Goal: Task Accomplishment & Management: Manage account settings

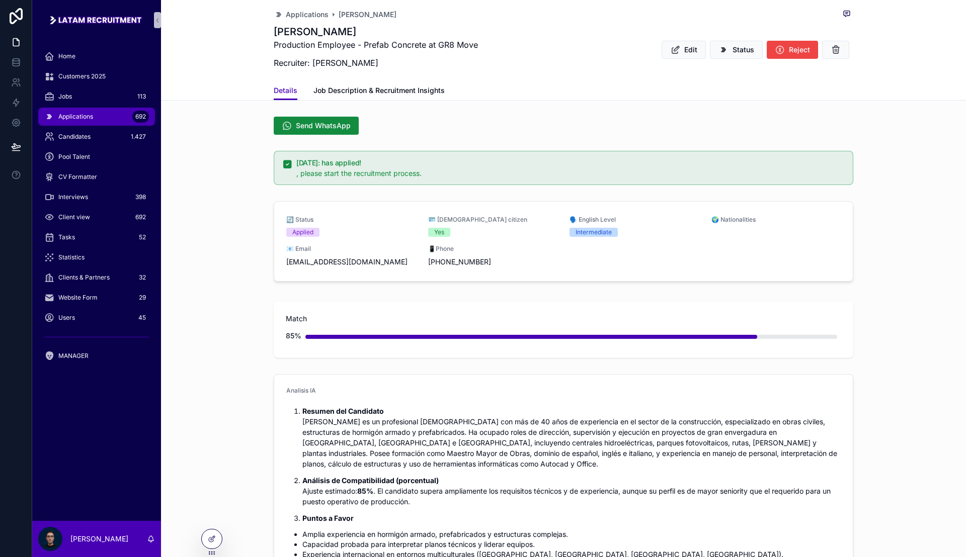
click at [97, 123] on div "Applications 692" at bounding box center [96, 117] width 105 height 16
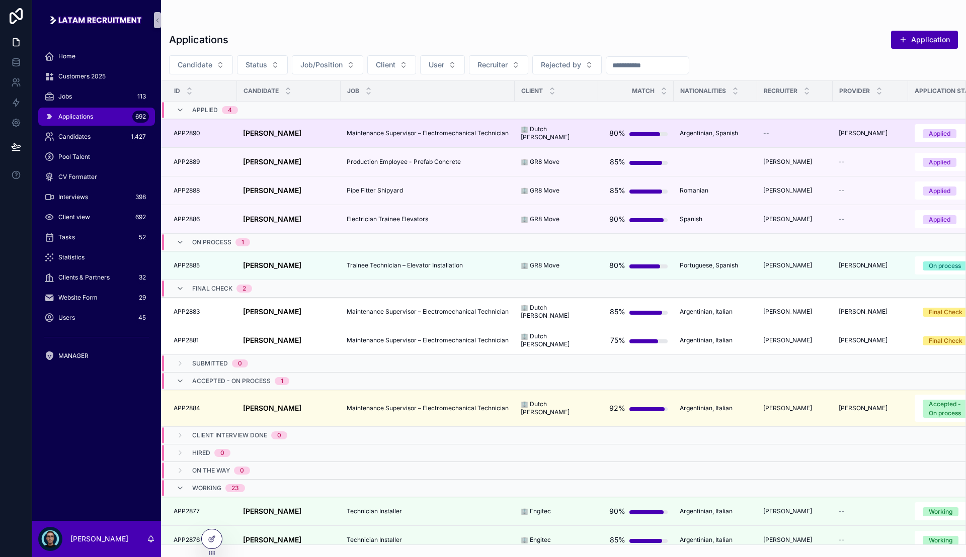
click at [294, 134] on strong "[PERSON_NAME]" at bounding box center [272, 133] width 58 height 9
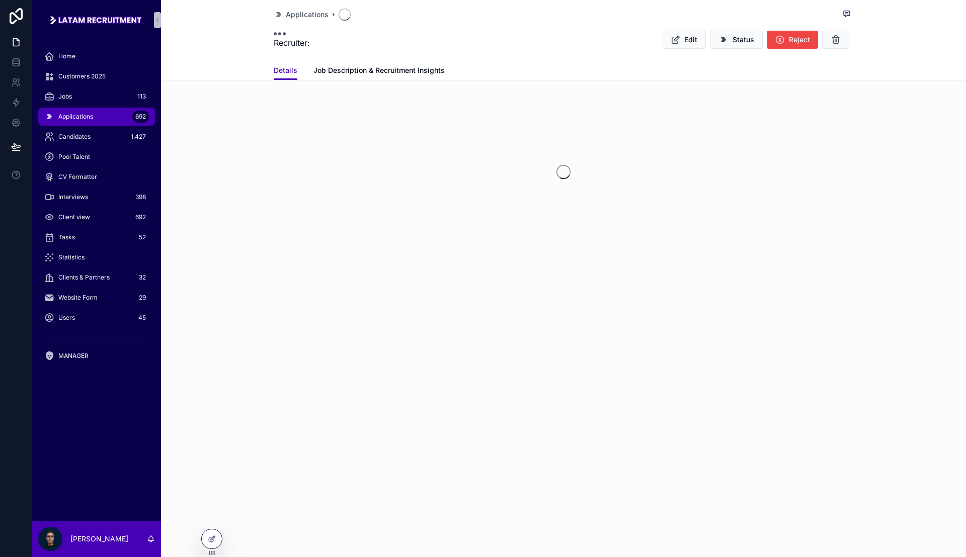
click at [549, 35] on div "Recruiter: Edit Status Reject" at bounding box center [563, 40] width 579 height 30
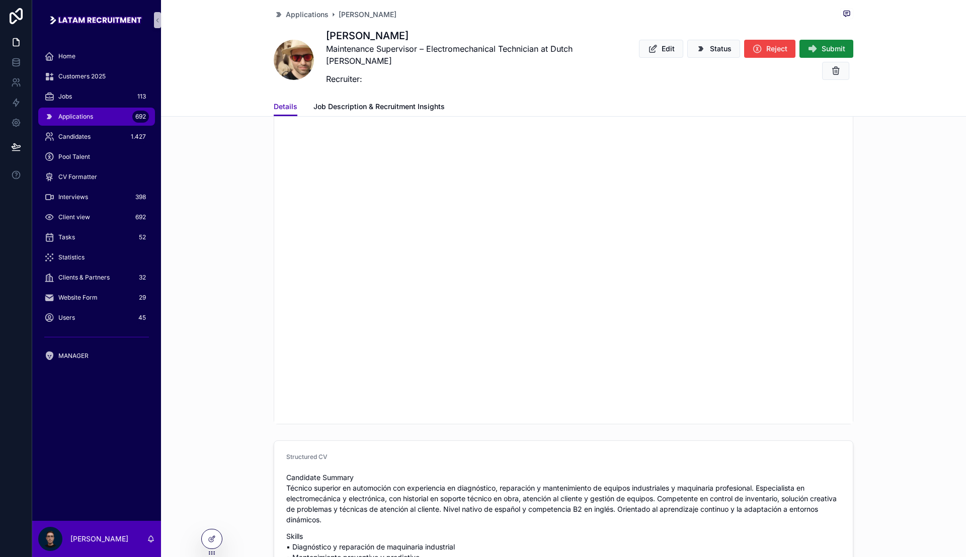
scroll to position [1261, 0]
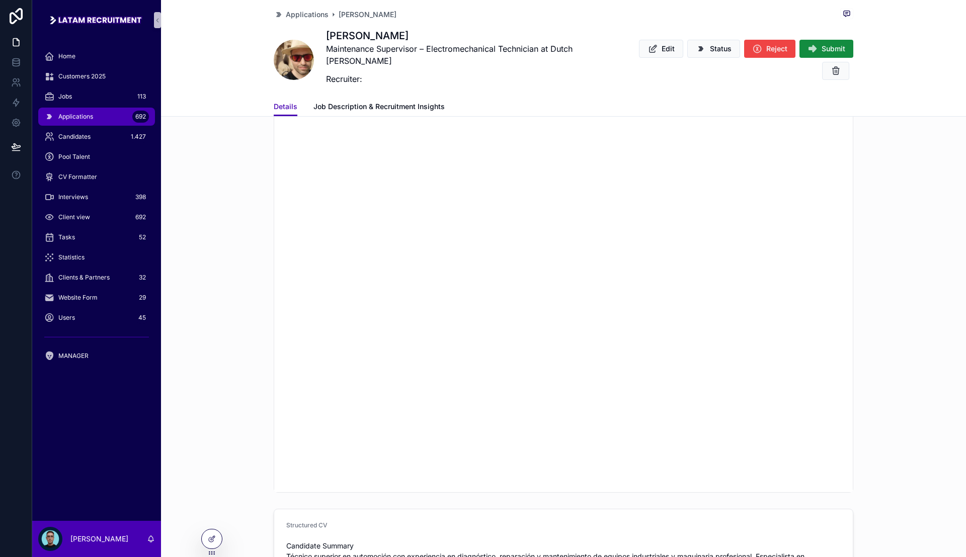
click at [291, 67] on span "scrollable content" at bounding box center [294, 60] width 40 height 40
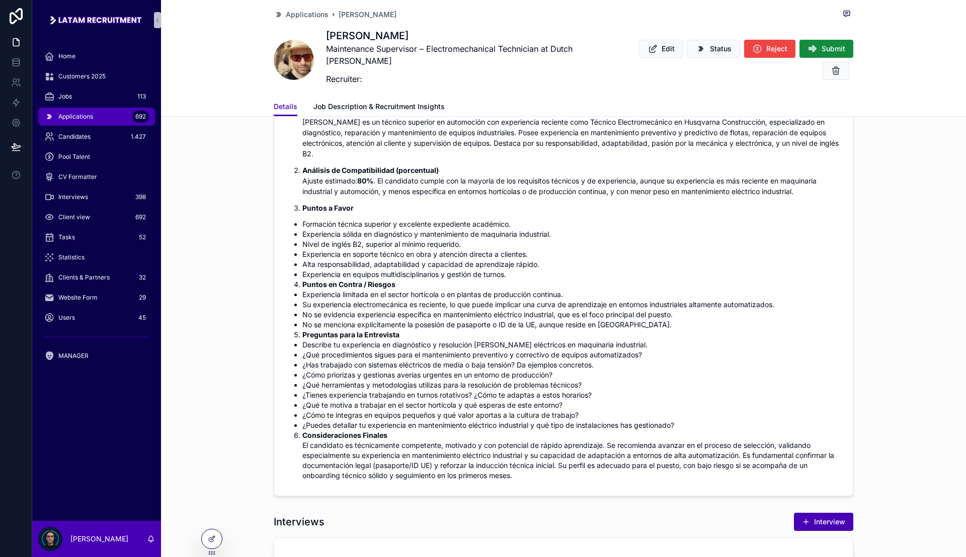
scroll to position [192, 0]
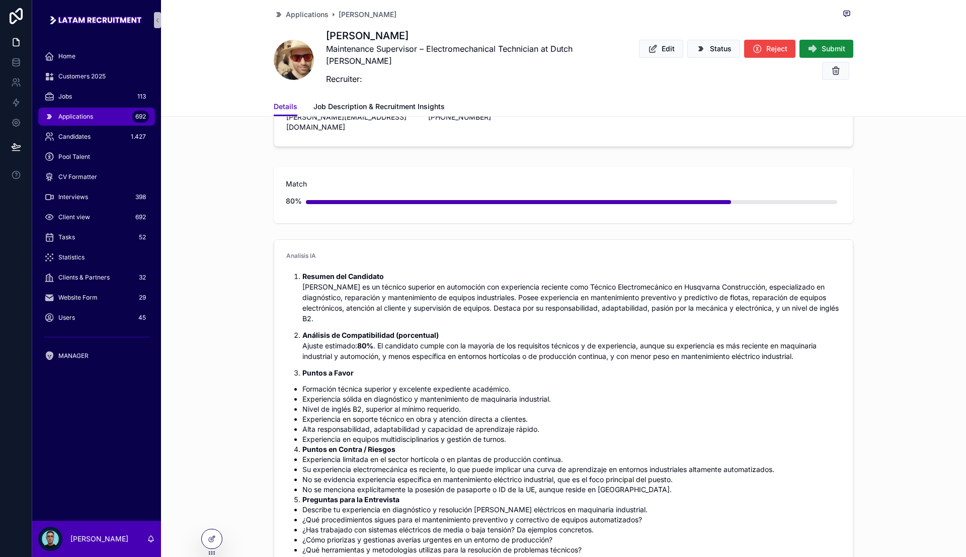
click at [525, 306] on p "Resumen del Candidato [PERSON_NAME] es un técnico superior en automoción con ex…" at bounding box center [571, 297] width 538 height 53
click at [596, 308] on p "Resumen del Candidato [PERSON_NAME] es un técnico superior en automoción con ex…" at bounding box center [571, 297] width 538 height 53
click at [597, 308] on p "Resumen del Candidato [PERSON_NAME] es un técnico superior en automoción con ex…" at bounding box center [571, 297] width 538 height 53
click at [452, 313] on p "Resumen del Candidato [PERSON_NAME] es un técnico superior en automoción con ex…" at bounding box center [571, 297] width 538 height 53
click at [497, 310] on p "Resumen del Candidato [PERSON_NAME] es un técnico superior en automoción con ex…" at bounding box center [571, 297] width 538 height 53
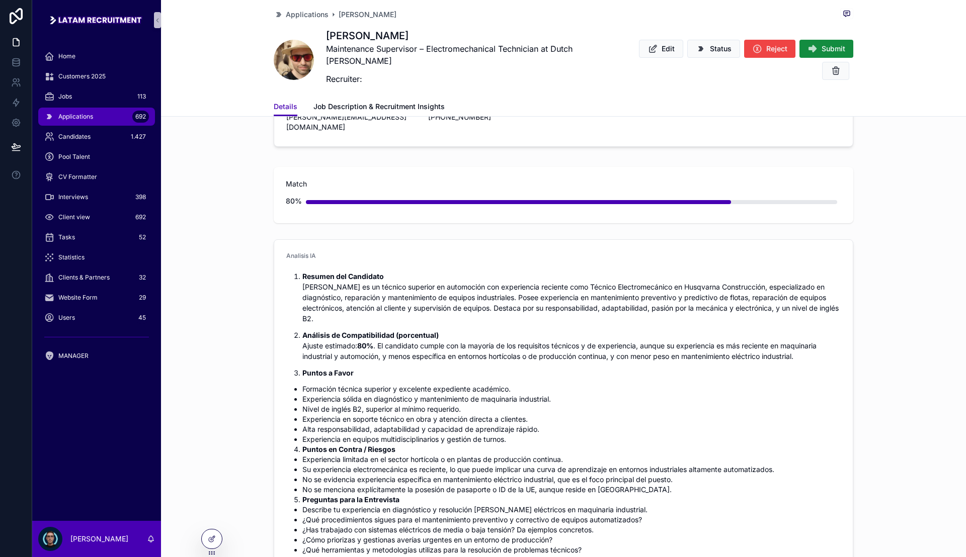
click at [513, 307] on p "Resumen del Candidato [PERSON_NAME] es un técnico superior en automoción con ex…" at bounding box center [571, 297] width 538 height 53
click at [525, 305] on p "Resumen del Candidato [PERSON_NAME] es un técnico superior en automoción con ex…" at bounding box center [571, 297] width 538 height 53
click at [100, 364] on div "MANAGER" at bounding box center [96, 356] width 105 height 16
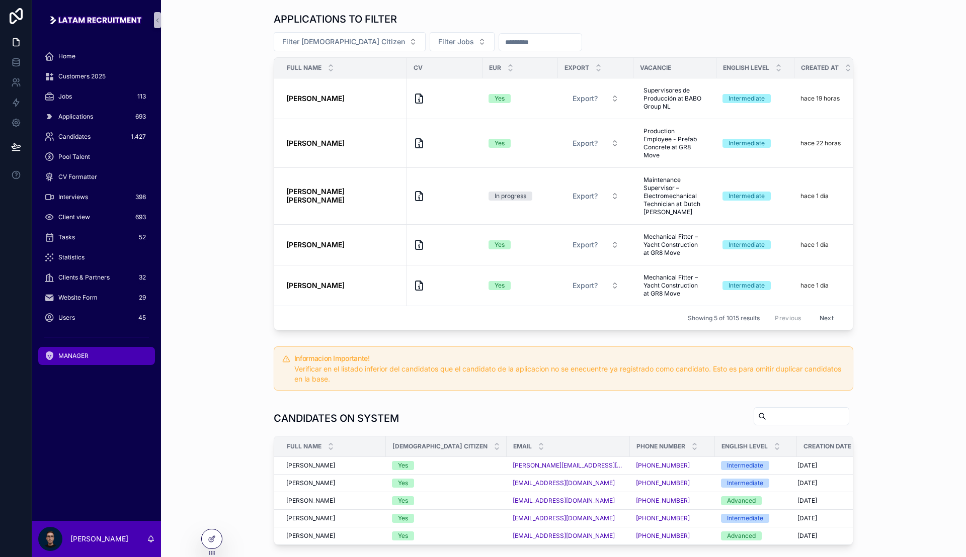
click at [261, 154] on div "APPLICATIONS TO FILTER Filter European Citizen Filter Jobs Full name CV Eur Exp…" at bounding box center [563, 171] width 789 height 326
click at [98, 311] on div "Users 45" at bounding box center [96, 318] width 105 height 16
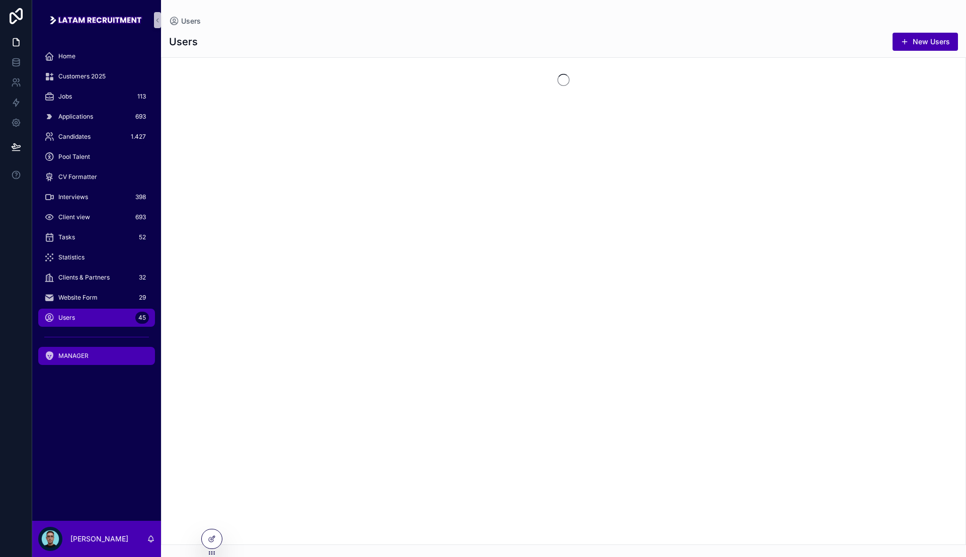
click at [100, 350] on div "MANAGER" at bounding box center [96, 356] width 105 height 16
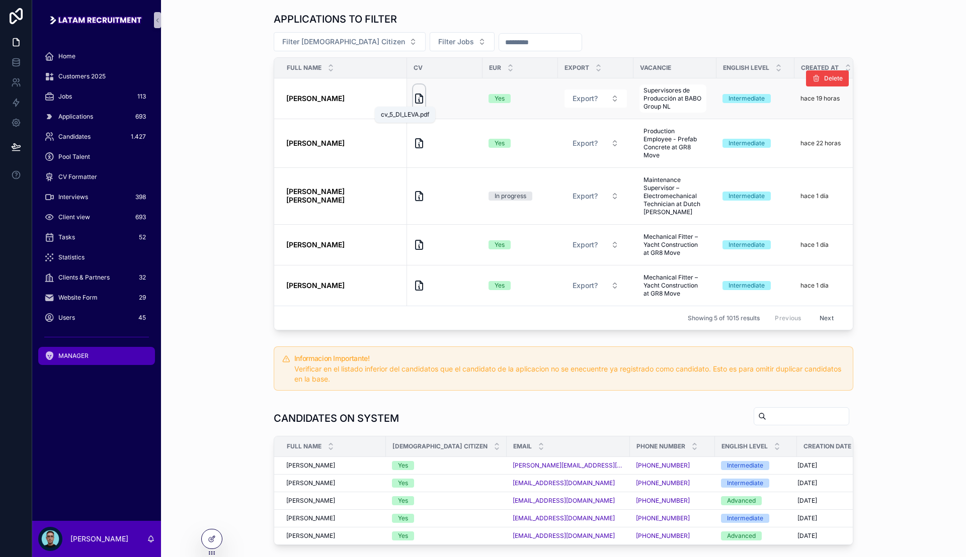
click at [415, 101] on icon "scrollable content" at bounding box center [418, 98] width 7 height 9
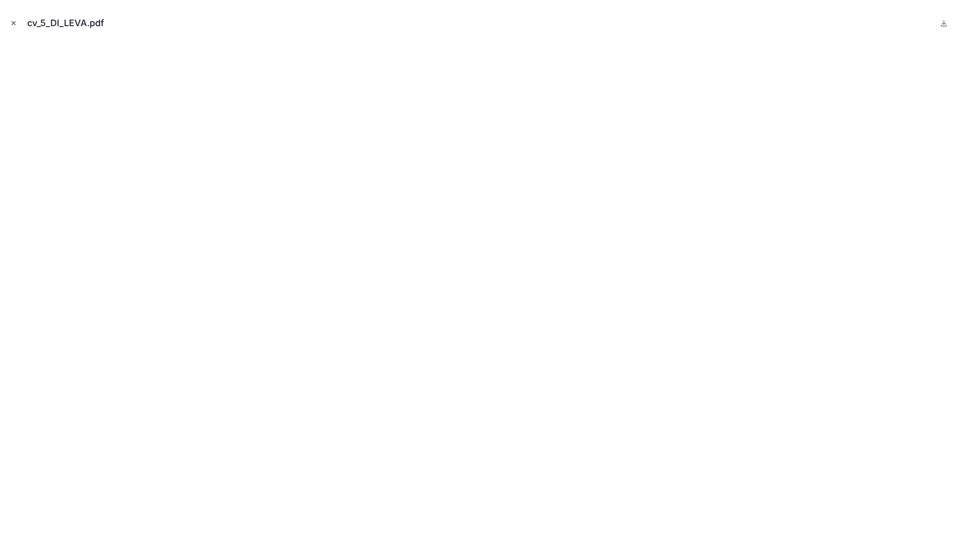
click at [13, 22] on icon "Close modal" at bounding box center [14, 24] width 4 height 4
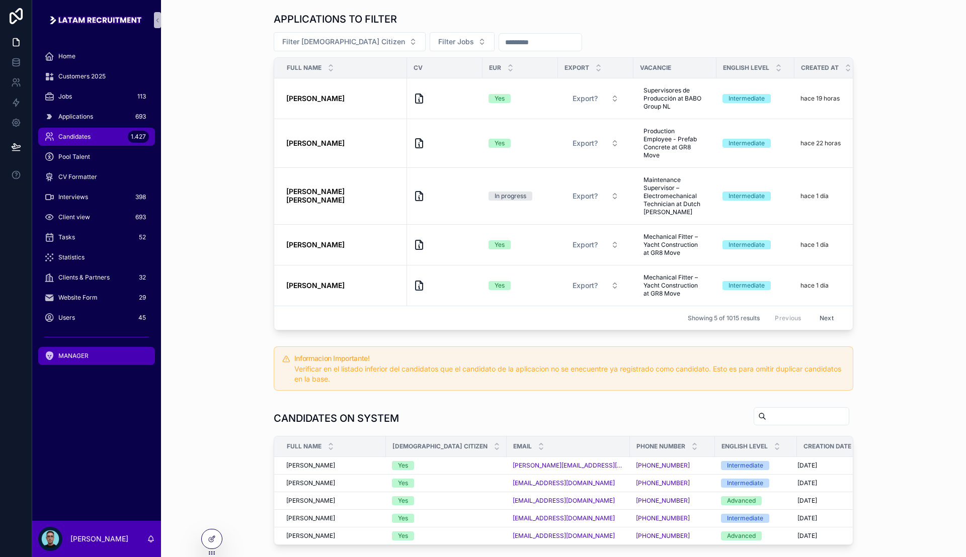
click at [107, 135] on div "Candidates 1.427" at bounding box center [96, 137] width 105 height 16
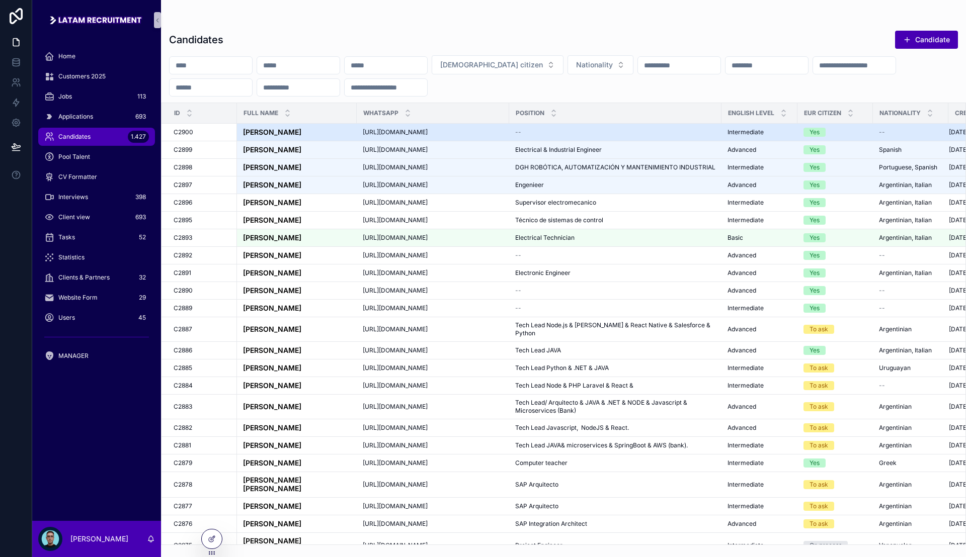
click at [301, 130] on strong "[PERSON_NAME]" at bounding box center [272, 132] width 58 height 9
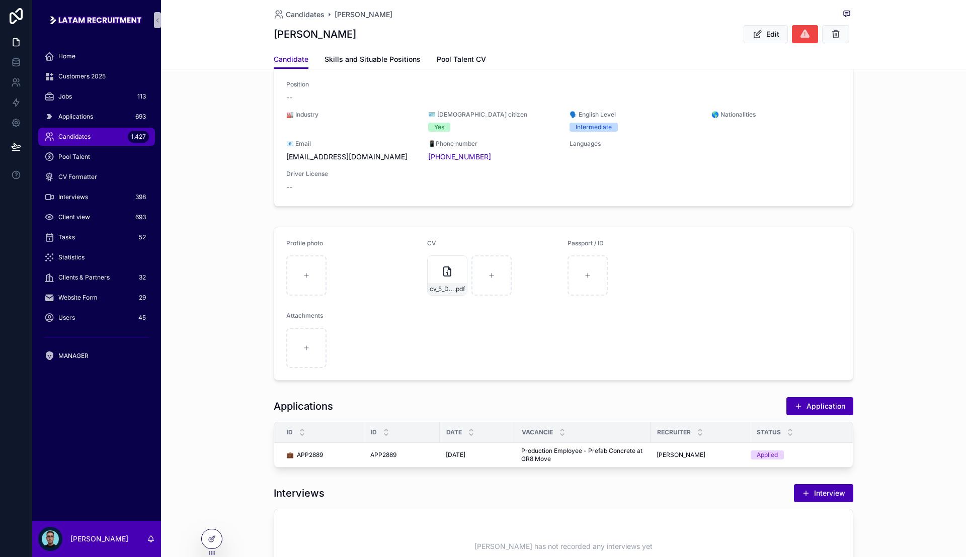
scroll to position [189, 0]
